Goal: Communication & Community: Answer question/provide support

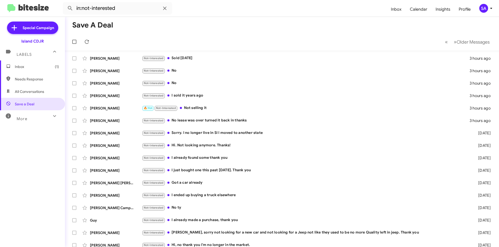
click at [17, 64] on span "Inbox (1)" at bounding box center [37, 66] width 44 height 5
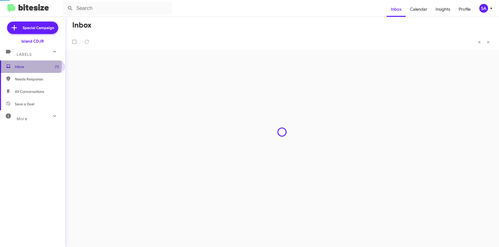
click at [17, 64] on span "Inbox (1)" at bounding box center [37, 66] width 44 height 5
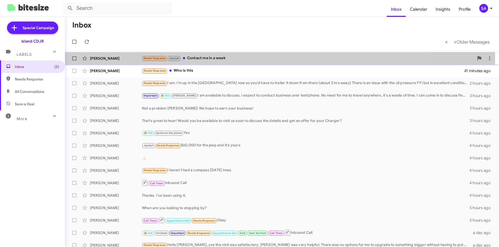
click at [232, 58] on div "Needs Response [PERSON_NAME] Contact me in a week" at bounding box center [308, 58] width 332 height 6
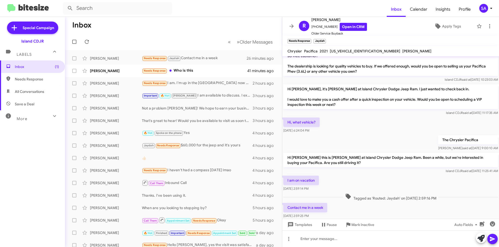
scroll to position [17, 0]
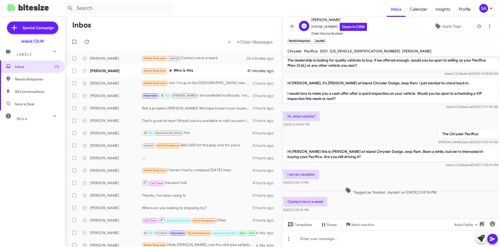
click at [319, 27] on span "[PHONE_NUMBER] Open in CRM" at bounding box center [339, 27] width 56 height 8
copy span "19293556033"
click at [309, 241] on div at bounding box center [390, 239] width 217 height 17
click at [491, 241] on icon at bounding box center [492, 239] width 5 height 4
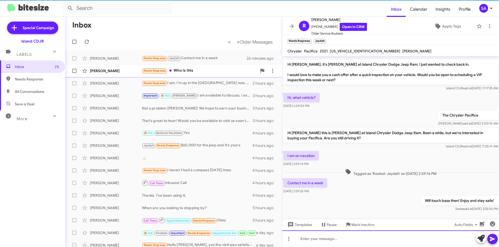
scroll to position [36, 0]
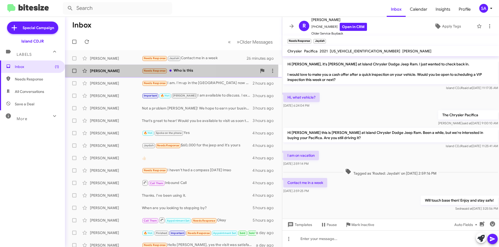
click at [115, 68] on div "[PERSON_NAME]" at bounding box center [116, 70] width 52 height 5
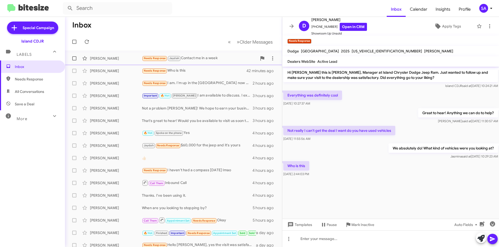
click at [113, 56] on div "[PERSON_NAME]" at bounding box center [116, 58] width 52 height 5
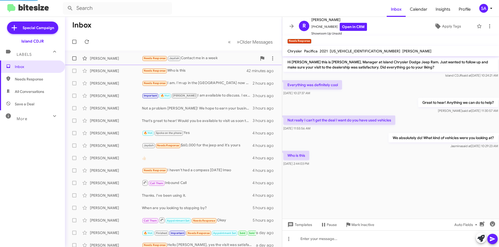
scroll to position [36, 0]
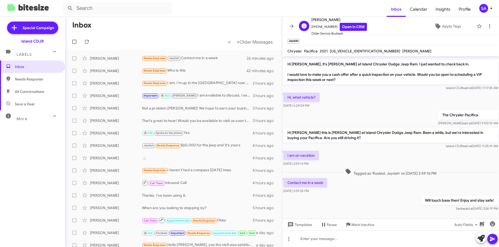
click at [320, 24] on span "[PHONE_NUMBER] Open in CRM" at bounding box center [339, 27] width 56 height 8
click at [319, 24] on span "[PHONE_NUMBER] Open in CRM" at bounding box center [339, 27] width 56 height 8
click at [383, 33] on div "R [PERSON_NAME] [PHONE_NUMBER] Open in CRM Older Service Buyback Apply Tags" at bounding box center [385, 26] width 177 height 19
click at [313, 26] on span "[PHONE_NUMBER] Open in CRM" at bounding box center [339, 27] width 56 height 8
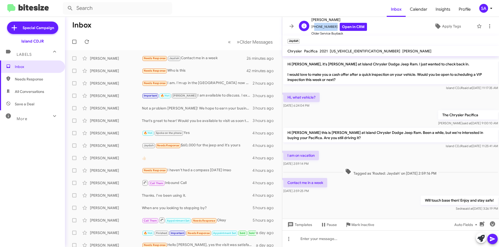
click at [313, 26] on span "[PHONE_NUMBER] Open in CRM" at bounding box center [339, 27] width 56 height 8
copy span "19293556033"
